Goal: Find specific page/section: Find specific page/section

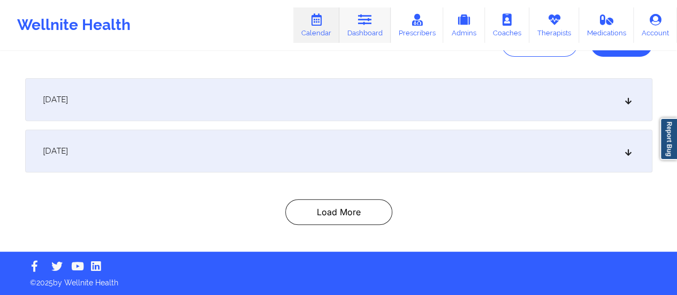
drag, startPoint x: 0, startPoint y: 0, endPoint x: 369, endPoint y: 24, distance: 369.9
click at [369, 24] on icon at bounding box center [365, 20] width 14 height 12
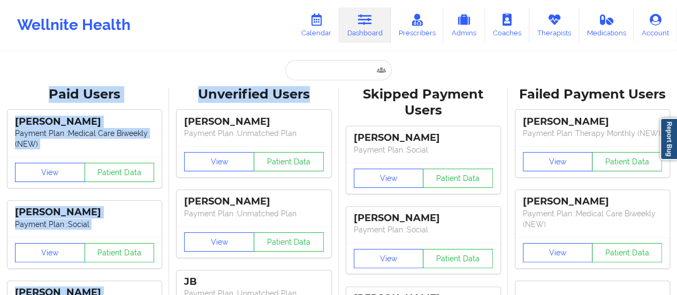
drag, startPoint x: 318, startPoint y: 86, endPoint x: 305, endPoint y: 57, distance: 31.8
click at [312, 69] on input "text" at bounding box center [338, 70] width 106 height 20
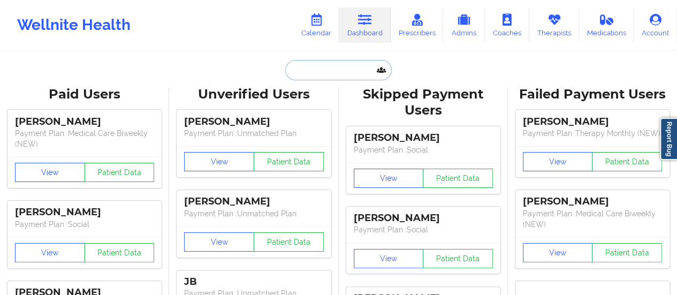
paste input "Alastair Brines"
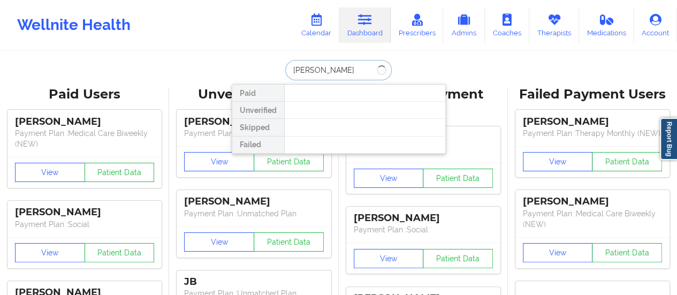
type input "Alastair Brines"
click at [290, 72] on input "Alastair Brines" at bounding box center [338, 70] width 106 height 20
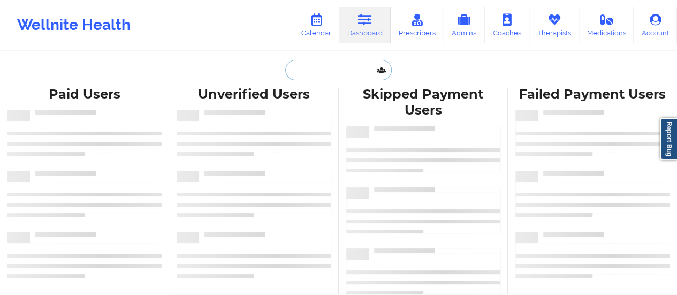
click at [319, 63] on input "text" at bounding box center [338, 70] width 106 height 20
paste input "Alastair Brines"
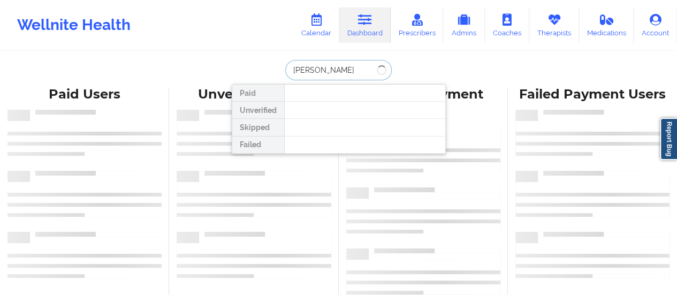
type input "Alastair Brines"
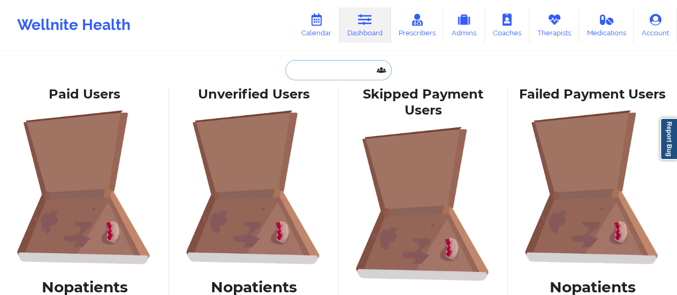
click at [341, 68] on input "text" at bounding box center [338, 70] width 106 height 20
click at [334, 71] on input "text" at bounding box center [338, 70] width 106 height 20
